Goal: Check status: Check status

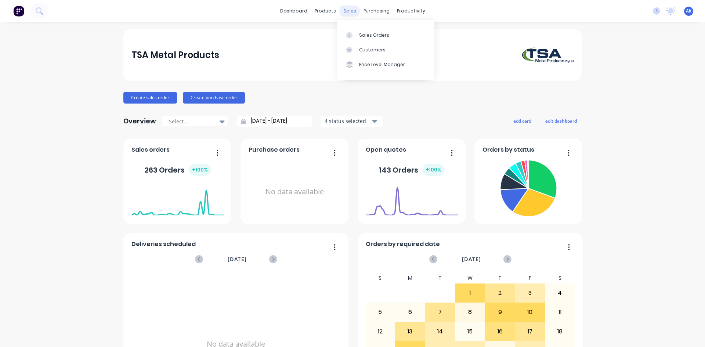
drag, startPoint x: 0, startPoint y: 0, endPoint x: 354, endPoint y: 7, distance: 354.2
click at [353, 6] on div "sales" at bounding box center [349, 11] width 20 height 11
drag, startPoint x: 350, startPoint y: 14, endPoint x: 356, endPoint y: 19, distance: 8.0
click at [350, 14] on div "sales" at bounding box center [349, 11] width 20 height 11
click at [363, 31] on link "Sales Orders" at bounding box center [385, 35] width 97 height 15
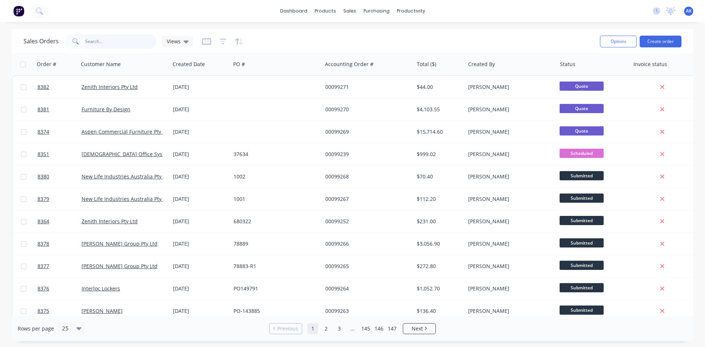
click at [108, 44] on input "text" at bounding box center [121, 41] width 72 height 15
type input "99175"
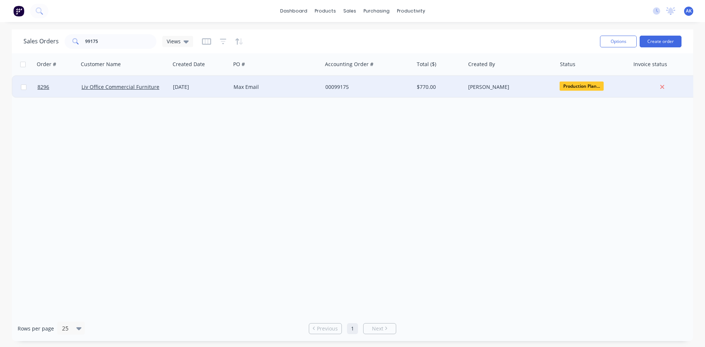
click at [238, 89] on div "Max Email" at bounding box center [273, 86] width 81 height 7
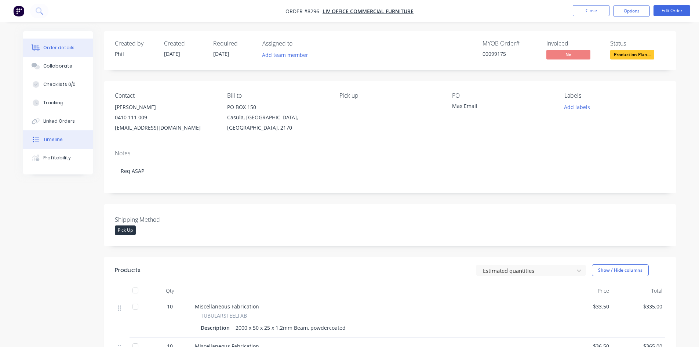
click at [58, 138] on div "Timeline" at bounding box center [52, 139] width 19 height 7
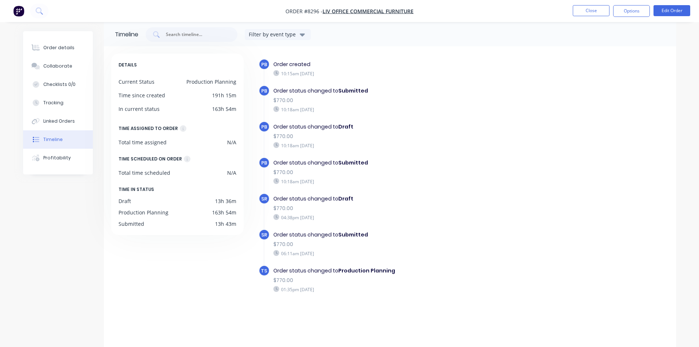
scroll to position [11, 0]
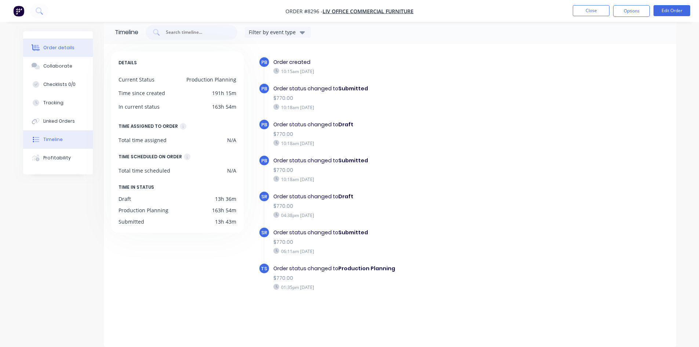
click at [68, 45] on div "Order details" at bounding box center [58, 47] width 31 height 7
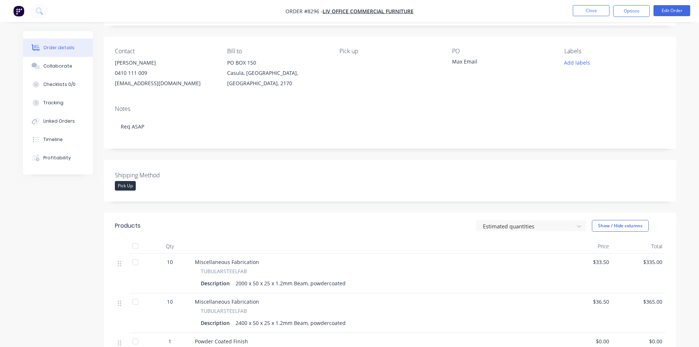
scroll to position [11, 0]
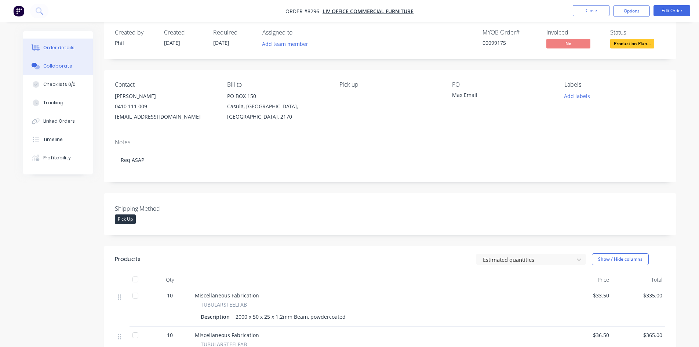
click at [71, 63] on button "Collaborate" at bounding box center [58, 66] width 70 height 18
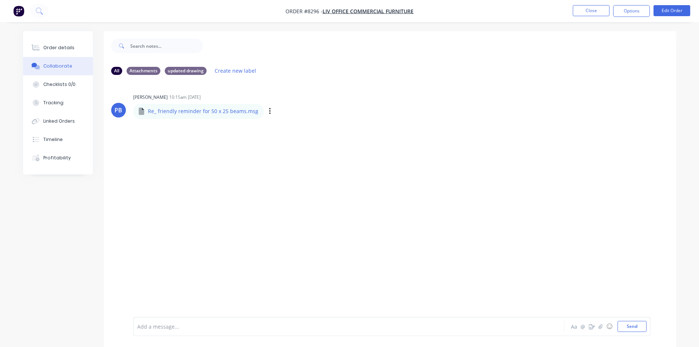
click at [267, 113] on div "Labels Download" at bounding box center [308, 111] width 83 height 11
click at [269, 112] on icon "button" at bounding box center [269, 111] width 1 height 7
drag, startPoint x: 691, startPoint y: 0, endPoint x: 506, endPoint y: 83, distance: 203.0
click at [506, 83] on div "PB [PERSON_NAME] 10:15am [DATE] Re_ friendly reminder for 50 x 25 beams.msg Re_…" at bounding box center [390, 199] width 572 height 236
click at [527, 130] on div "PB [PERSON_NAME] 10:15am [DATE] Re_ friendly reminder for 50 x 25 beams.msg Re_…" at bounding box center [390, 199] width 572 height 236
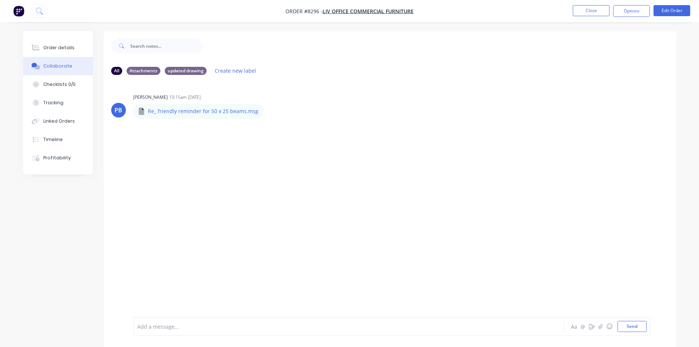
click at [523, 146] on div "PB [PERSON_NAME] 10:15am [DATE] Re_ friendly reminder for 50 x 25 beams.msg Re_…" at bounding box center [390, 199] width 572 height 236
click at [269, 112] on button "button" at bounding box center [270, 111] width 3 height 11
click at [296, 132] on button "Download" at bounding box center [318, 131] width 83 height 17
click at [595, 12] on button "Close" at bounding box center [591, 10] width 37 height 11
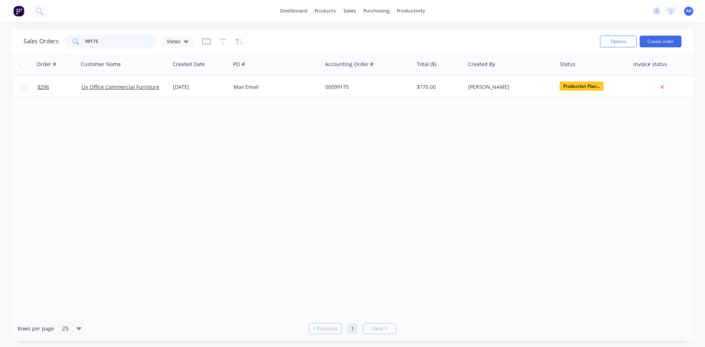
drag, startPoint x: 19, startPoint y: 48, endPoint x: 0, endPoint y: 55, distance: 20.3
click at [0, 55] on div "Sales Orders 99175 Views Options Create order Order # Customer Name Created Dat…" at bounding box center [352, 185] width 705 height 312
type input "99225"
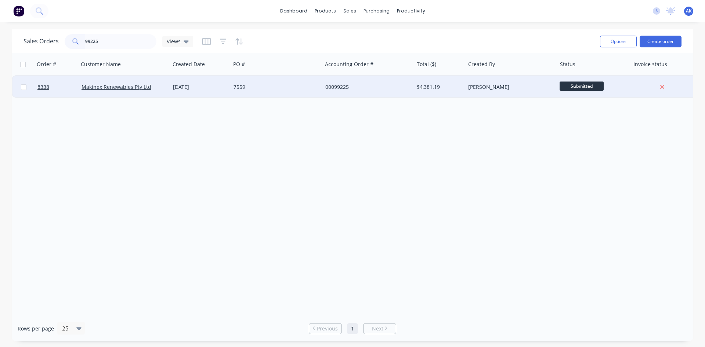
click at [266, 87] on div "7559" at bounding box center [273, 86] width 81 height 7
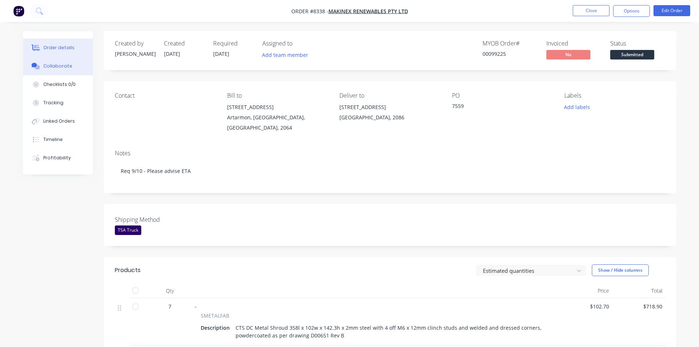
click at [70, 61] on button "Collaborate" at bounding box center [58, 66] width 70 height 18
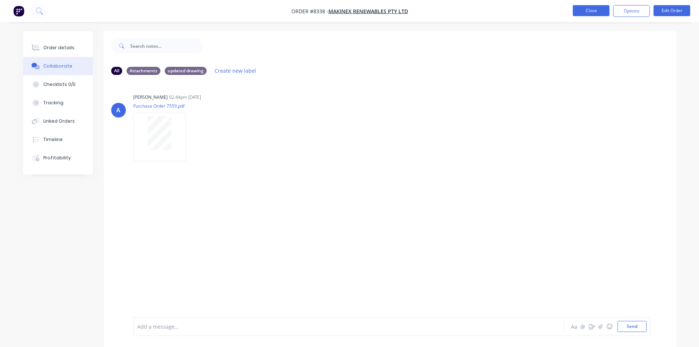
click at [590, 13] on button "Close" at bounding box center [591, 10] width 37 height 11
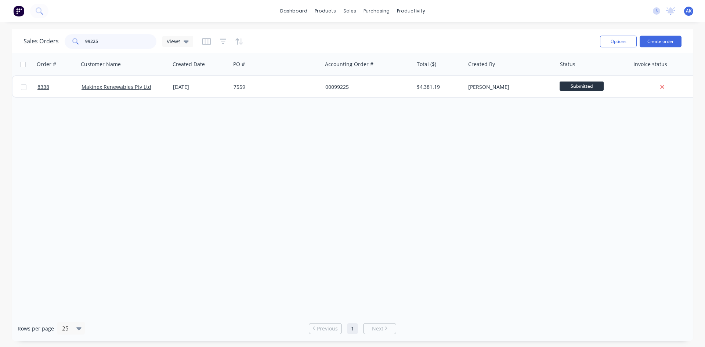
drag, startPoint x: 117, startPoint y: 41, endPoint x: 27, endPoint y: 40, distance: 90.6
click at [27, 40] on div "Sales Orders 99225 Views" at bounding box center [108, 41] width 170 height 15
type input "99257"
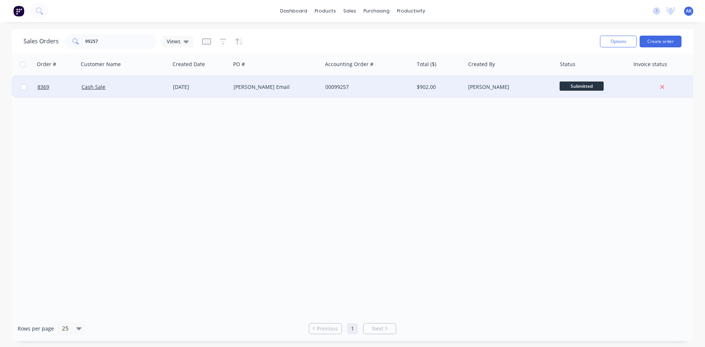
click at [215, 87] on div "[DATE]" at bounding box center [200, 86] width 55 height 7
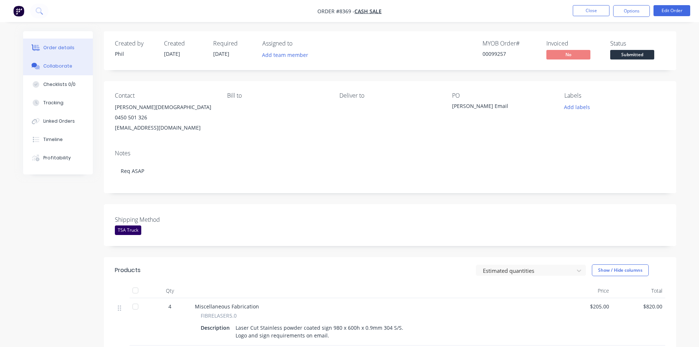
click at [65, 66] on div "Collaborate" at bounding box center [57, 66] width 29 height 7
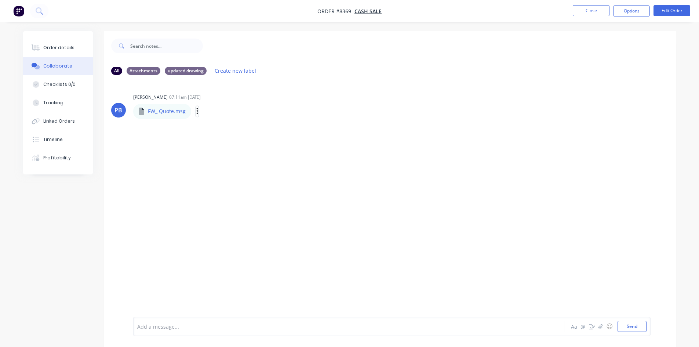
click at [196, 113] on icon "button" at bounding box center [197, 111] width 2 height 8
click at [225, 127] on button "Download" at bounding box center [245, 131] width 83 height 17
click at [590, 13] on button "Close" at bounding box center [591, 10] width 37 height 11
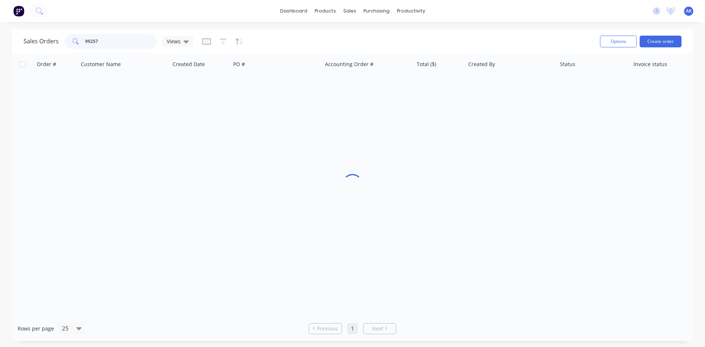
click at [101, 40] on input "99257" at bounding box center [121, 41] width 72 height 15
type input "99090"
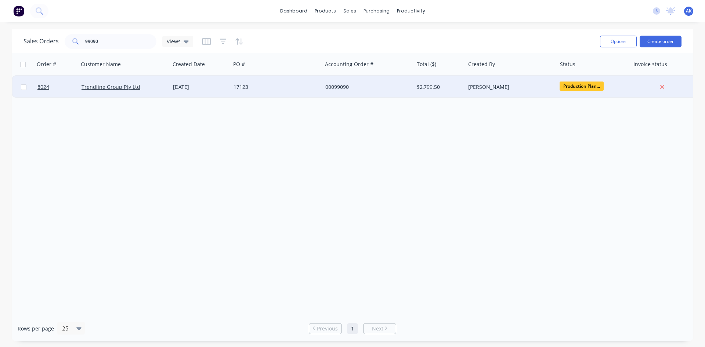
click at [229, 86] on div "[DATE]" at bounding box center [200, 87] width 61 height 22
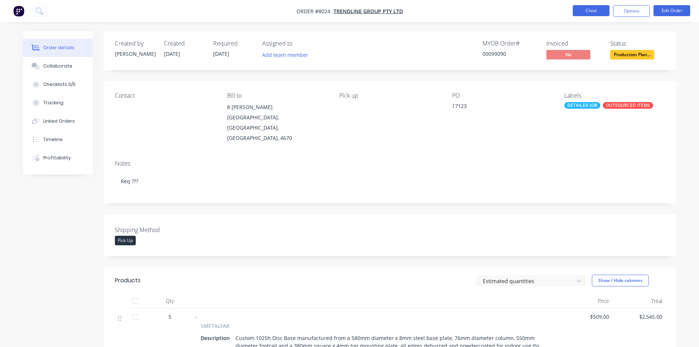
click at [590, 11] on button "Close" at bounding box center [591, 10] width 37 height 11
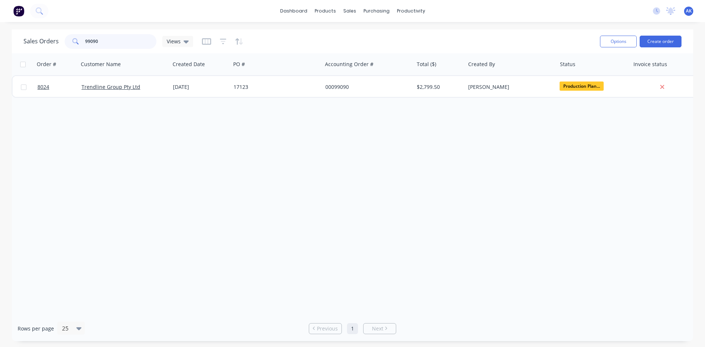
drag, startPoint x: 99, startPoint y: 42, endPoint x: 0, endPoint y: 48, distance: 99.6
click at [0, 48] on div "Sales Orders 99090 Views Options Create order Order # Customer Name Created Dat…" at bounding box center [352, 185] width 705 height 312
type input "99185"
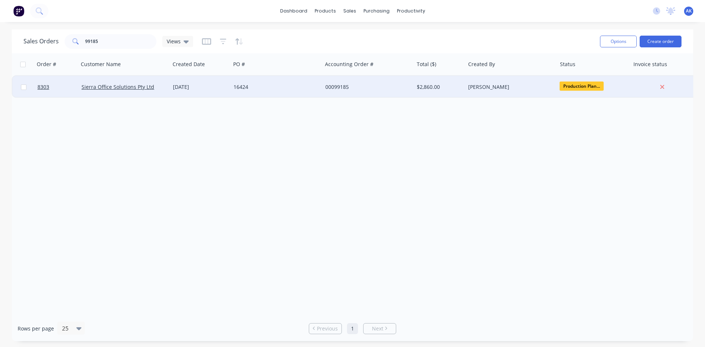
click at [197, 89] on div "[DATE]" at bounding box center [200, 86] width 55 height 7
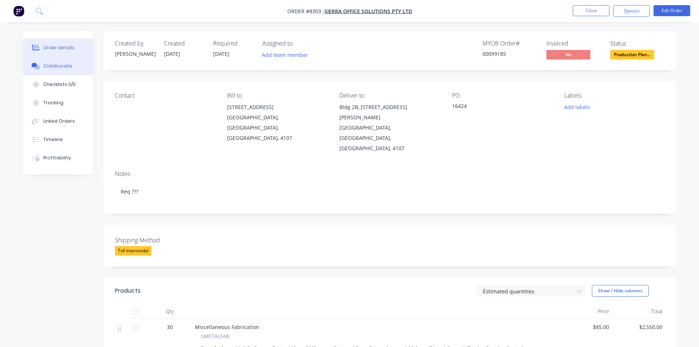
click at [67, 62] on button "Collaborate" at bounding box center [58, 66] width 70 height 18
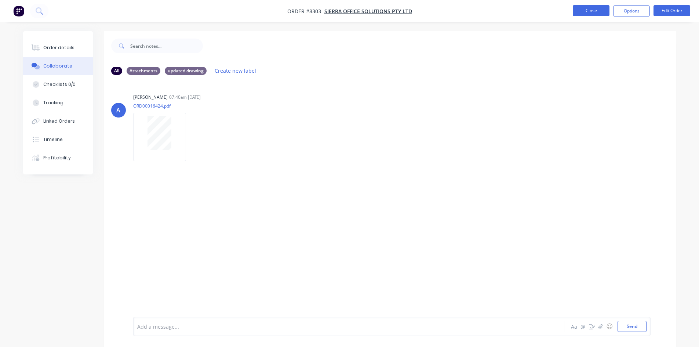
click at [593, 8] on button "Close" at bounding box center [591, 10] width 37 height 11
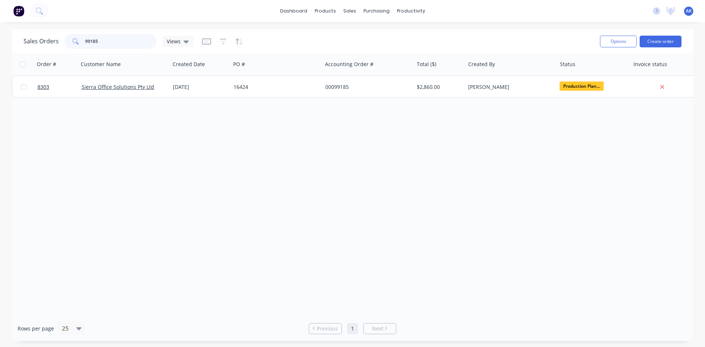
drag, startPoint x: 127, startPoint y: 42, endPoint x: 0, endPoint y: 48, distance: 127.1
click at [0, 48] on div "Sales Orders 99185 Views Options Create order Order # Customer Name Created Dat…" at bounding box center [352, 185] width 705 height 312
click at [105, 42] on input "98901" at bounding box center [121, 41] width 72 height 15
drag, startPoint x: 102, startPoint y: 45, endPoint x: 12, endPoint y: 45, distance: 89.2
click at [12, 45] on div "Sales Orders 98901 Views Options Create order" at bounding box center [352, 41] width 681 height 24
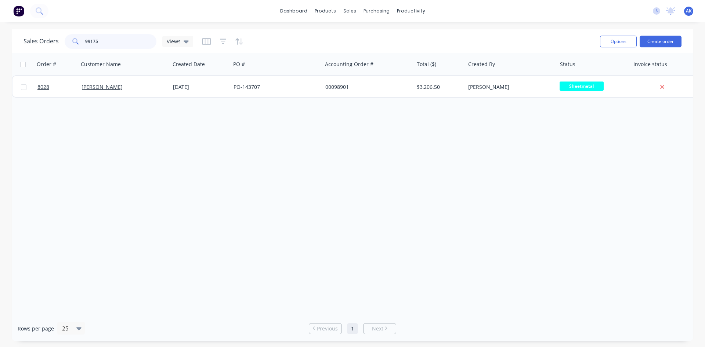
type input "99175"
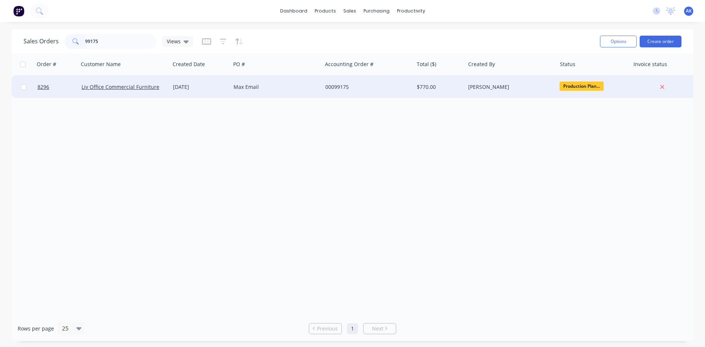
click at [269, 90] on div "Max Email" at bounding box center [273, 86] width 81 height 7
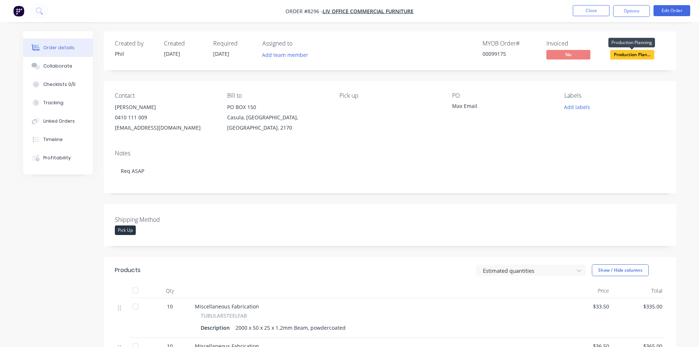
click at [630, 53] on span "Production Plan..." at bounding box center [632, 54] width 44 height 9
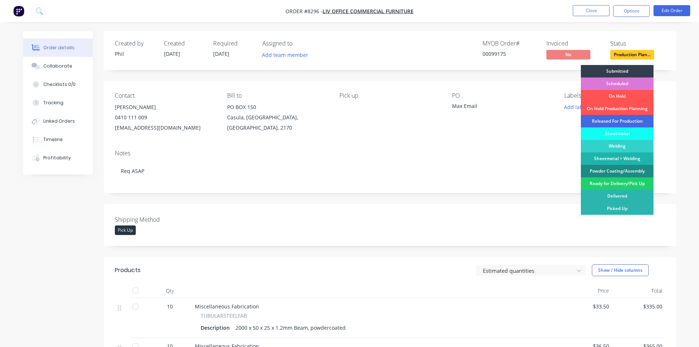
click at [610, 124] on div "Released For Production" at bounding box center [617, 121] width 73 height 12
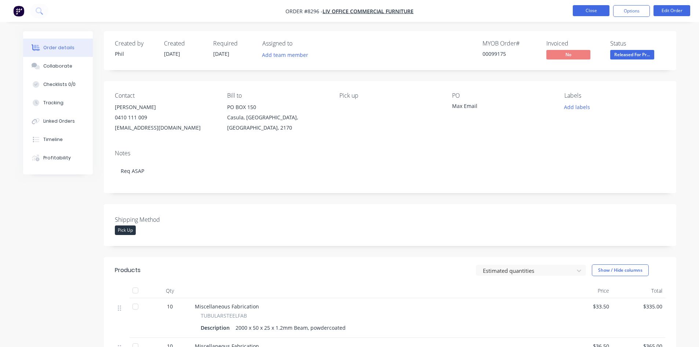
click at [597, 12] on button "Close" at bounding box center [591, 10] width 37 height 11
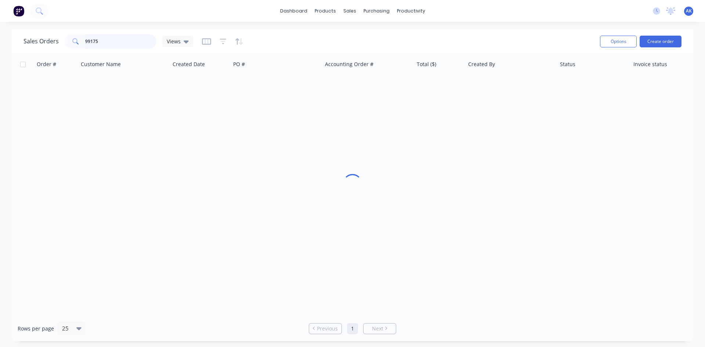
click at [117, 41] on input "99175" at bounding box center [121, 41] width 72 height 15
type input "99166"
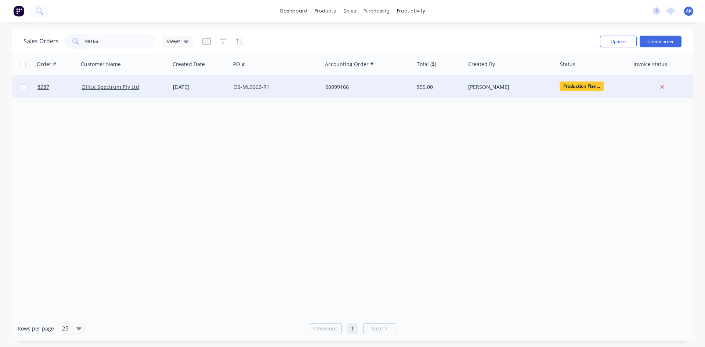
click at [200, 90] on div "[DATE]" at bounding box center [200, 86] width 55 height 7
